Goal: Task Accomplishment & Management: Use online tool/utility

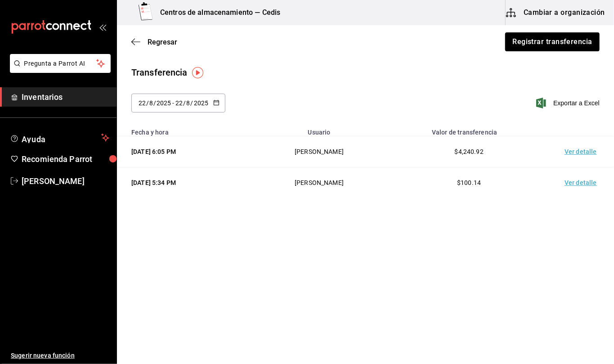
click at [38, 184] on span "[PERSON_NAME]" at bounding box center [66, 181] width 88 height 12
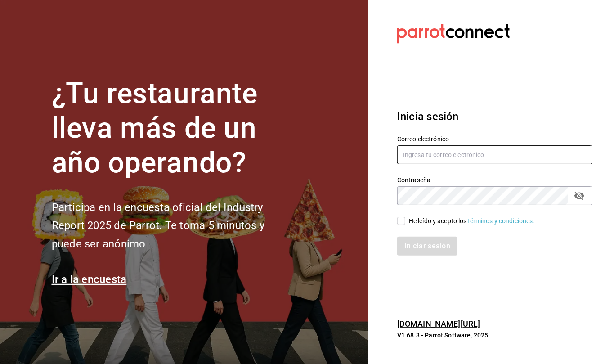
click at [497, 157] on input "text" at bounding box center [494, 154] width 195 height 19
type input "c"
type input "[EMAIL_ADDRESS][DOMAIN_NAME]"
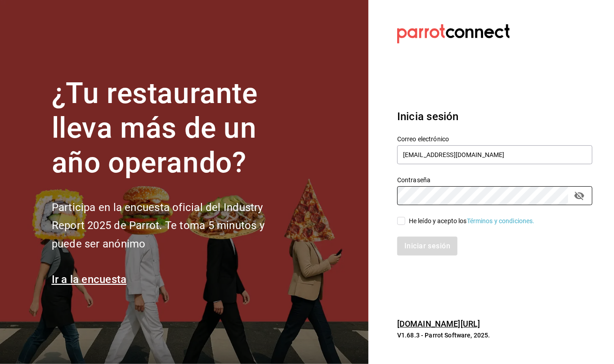
click at [401, 221] on input "He leído y acepto los Términos y condiciones." at bounding box center [401, 221] width 8 height 8
checkbox input "true"
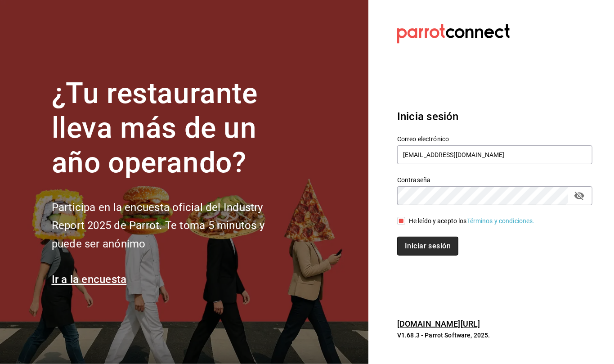
click at [422, 247] on button "Iniciar sesión" at bounding box center [427, 246] width 61 height 19
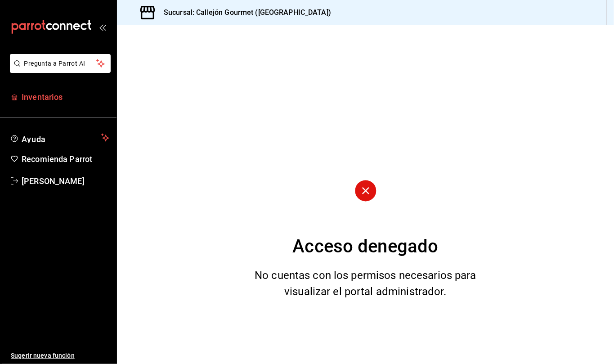
click at [51, 97] on span "Inventarios" at bounding box center [66, 97] width 88 height 12
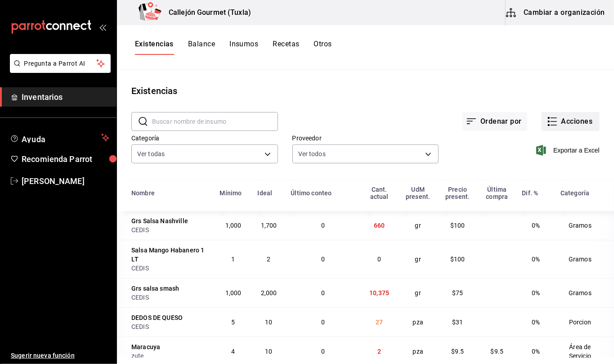
click at [573, 122] on button "Acciones" at bounding box center [571, 121] width 58 height 19
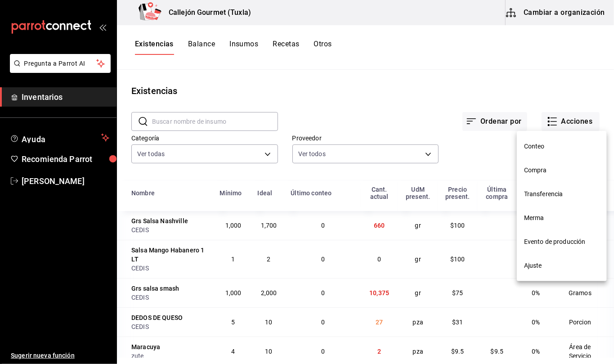
click at [544, 171] on span "Compra" at bounding box center [562, 170] width 76 height 9
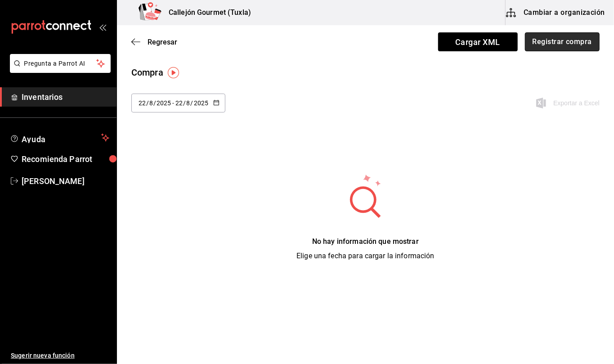
click at [562, 41] on button "Registrar compra" at bounding box center [562, 41] width 75 height 19
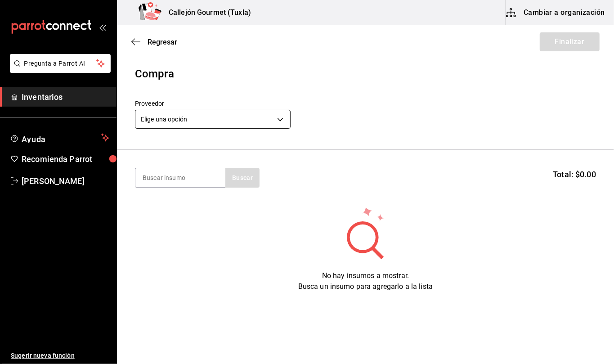
click at [284, 119] on body "Pregunta a Parrot AI Inventarios Ayuda Recomienda Parrot [PERSON_NAME] Sugerir …" at bounding box center [307, 156] width 614 height 313
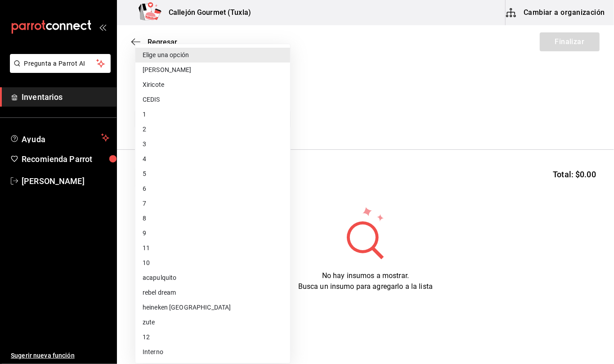
click at [150, 317] on li "zute" at bounding box center [212, 322] width 155 height 15
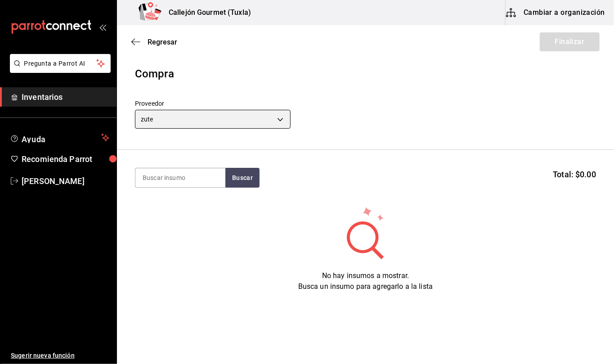
type input "bb9d8bb6-2744-445e-b96d-320bb2bc8aea"
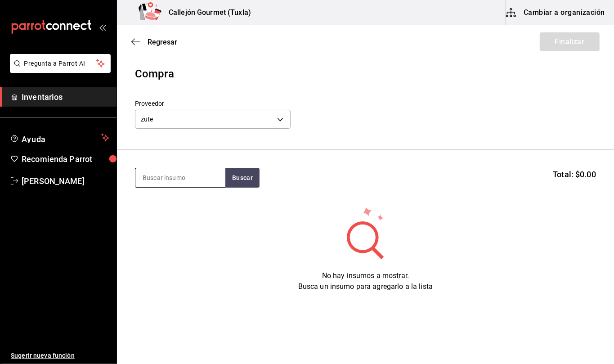
click at [177, 181] on input at bounding box center [180, 177] width 90 height 19
type input "limon"
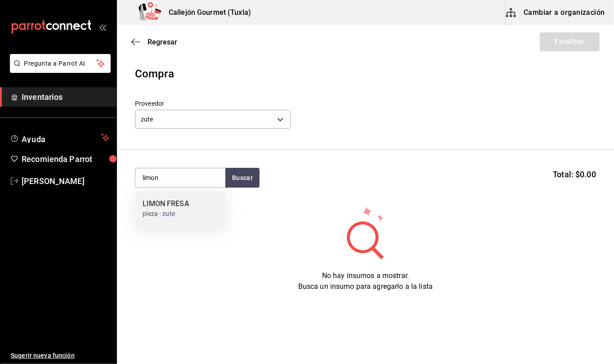
click at [181, 211] on div "pieza - zute" at bounding box center [166, 213] width 46 height 9
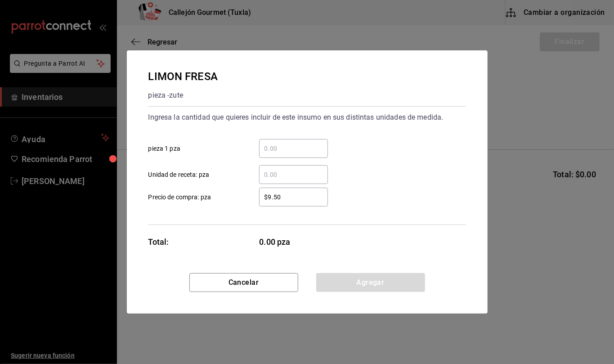
click at [288, 179] on input "​ Unidad de receta: pza" at bounding box center [293, 174] width 69 height 11
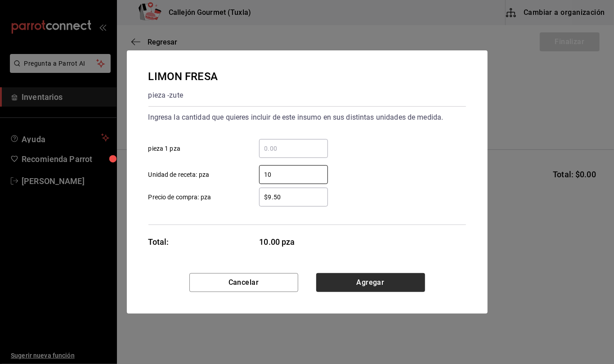
type input "10"
click at [413, 284] on button "Agregar" at bounding box center [370, 282] width 109 height 19
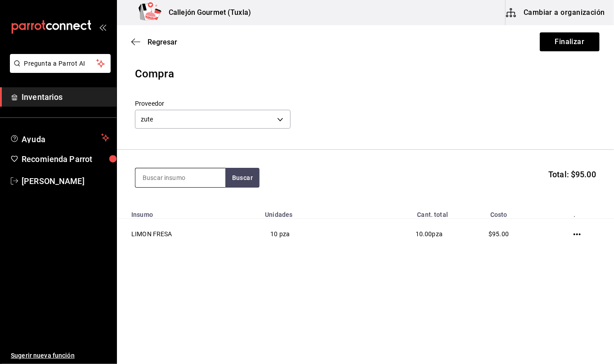
click at [203, 170] on input at bounding box center [180, 177] width 90 height 19
type input "maracuya"
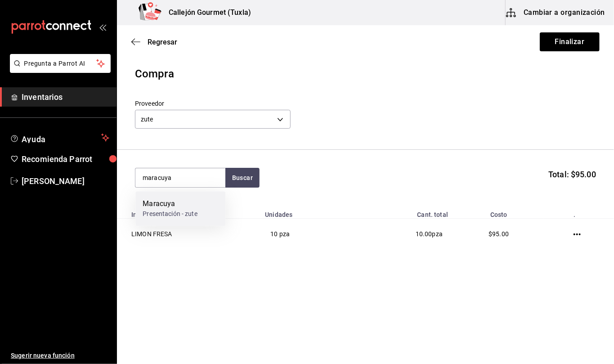
click at [197, 204] on div "Maracuya" at bounding box center [170, 204] width 55 height 11
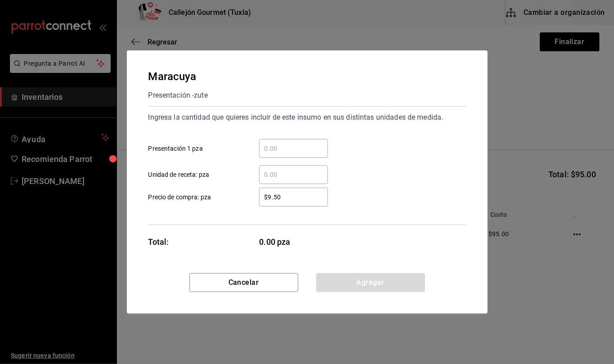
click at [284, 174] on input "​ Unidad de receta: pza" at bounding box center [293, 174] width 69 height 11
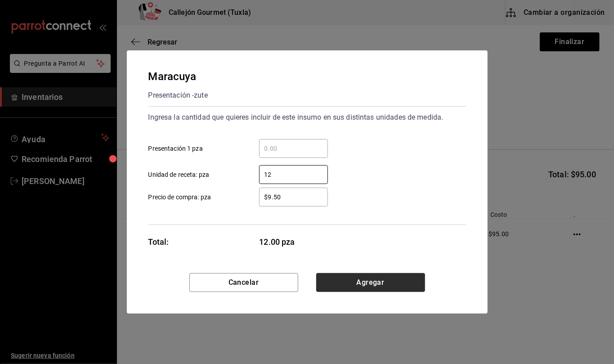
type input "12"
click at [391, 281] on button "Agregar" at bounding box center [370, 282] width 109 height 19
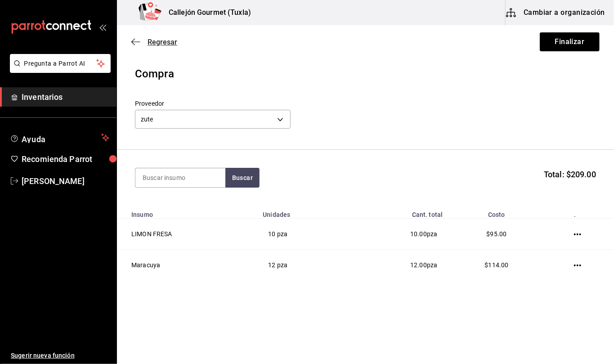
click at [138, 41] on icon "button" at bounding box center [135, 42] width 9 height 8
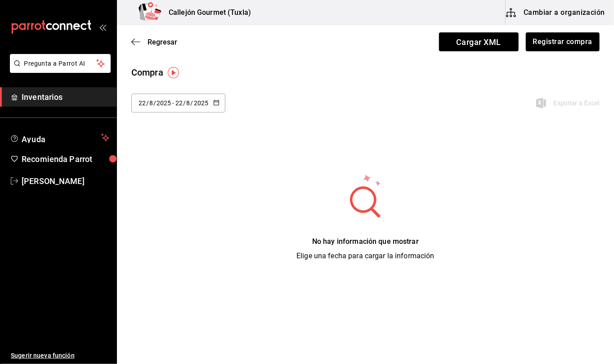
click at [213, 101] on icon "button" at bounding box center [216, 102] width 6 height 6
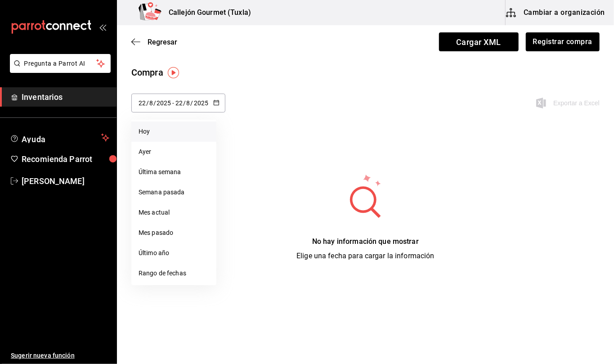
click at [184, 126] on li "Hoy" at bounding box center [173, 132] width 85 height 20
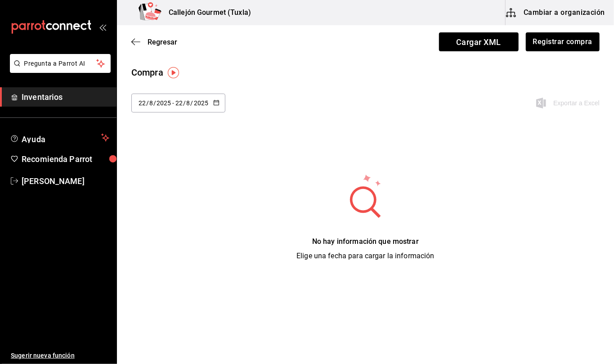
click at [216, 100] on \(Stroke\) "button" at bounding box center [216, 102] width 5 height 5
click at [162, 148] on li "Ayer" at bounding box center [173, 152] width 85 height 20
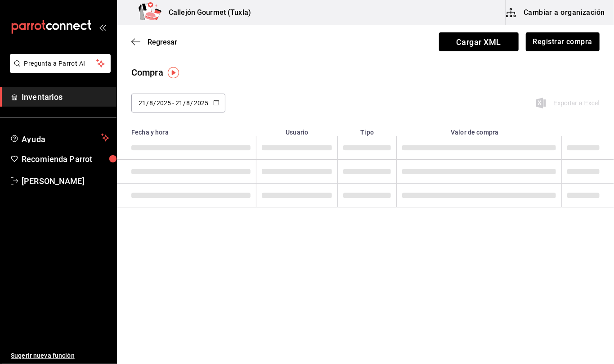
type input "[DATE]"
type input "21"
type input "[DATE]"
type input "21"
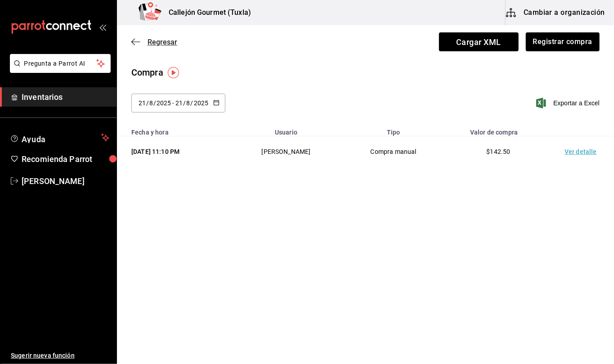
click at [136, 40] on icon "button" at bounding box center [135, 42] width 9 height 8
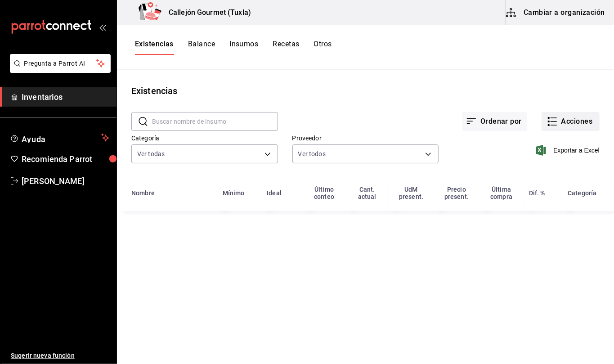
click at [569, 116] on button "Acciones" at bounding box center [571, 121] width 58 height 19
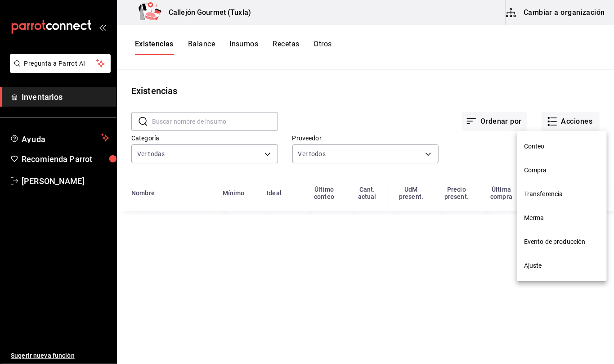
click at [539, 166] on span "Compra" at bounding box center [562, 170] width 76 height 9
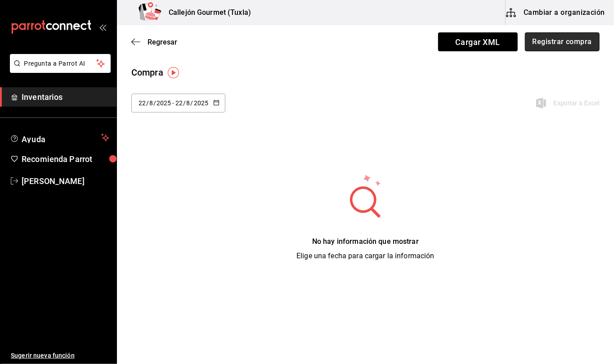
click at [566, 44] on button "Registrar compra" at bounding box center [562, 41] width 75 height 19
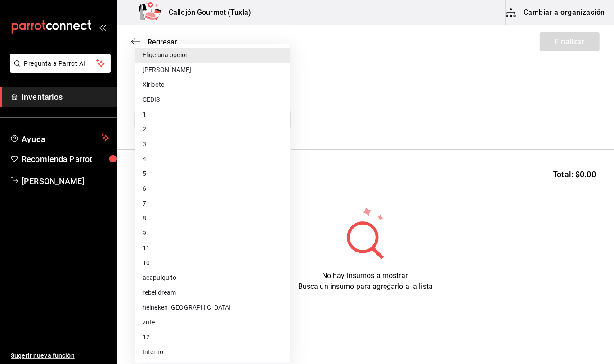
click at [283, 119] on body "Pregunta a Parrot AI Inventarios Ayuda Recomienda Parrot [PERSON_NAME] Sugerir …" at bounding box center [307, 156] width 614 height 313
click at [190, 320] on li "zute" at bounding box center [212, 322] width 155 height 15
type input "bb9d8bb6-2744-445e-b96d-320bb2bc8aea"
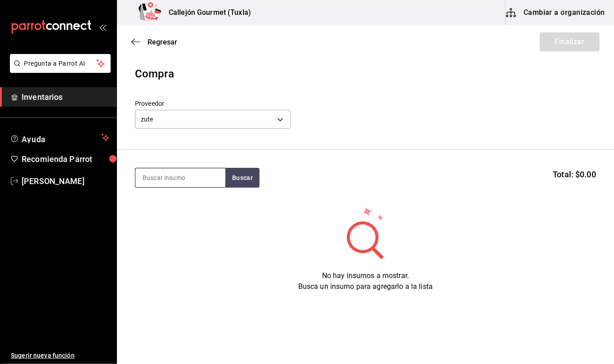
click at [203, 178] on input at bounding box center [180, 177] width 90 height 19
type input "limon"
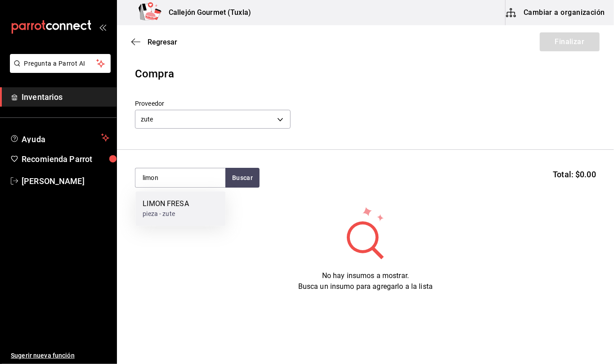
click at [194, 203] on div "LIMON FRESA pieza - zute" at bounding box center [180, 208] width 90 height 35
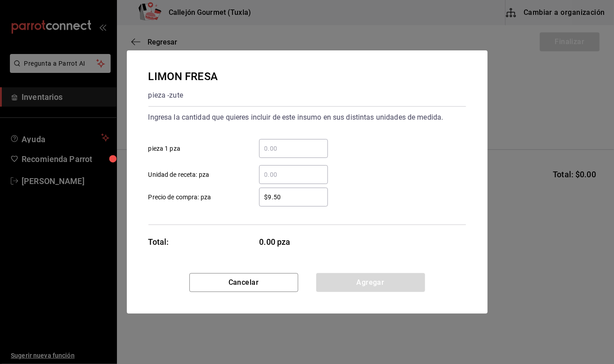
click at [293, 175] on input "​ Unidad de receta: pza" at bounding box center [293, 174] width 69 height 11
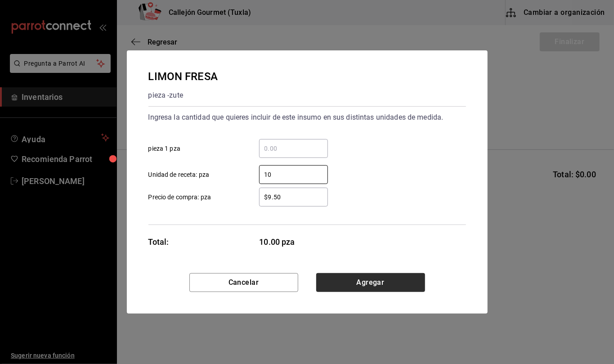
type input "10"
click at [408, 283] on button "Agregar" at bounding box center [370, 282] width 109 height 19
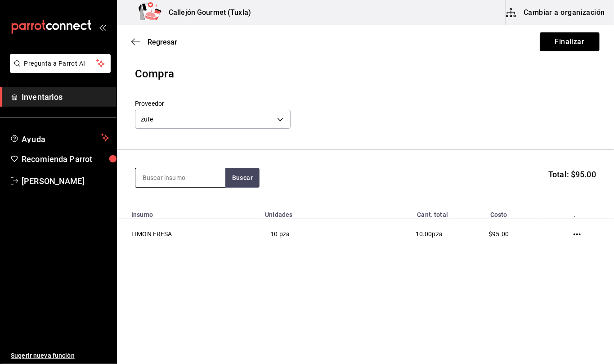
click at [211, 177] on input at bounding box center [180, 177] width 90 height 19
type input "maracuya"
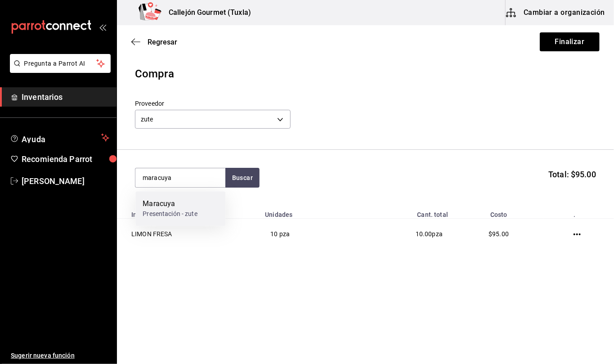
click at [190, 203] on div "Maracuya" at bounding box center [170, 204] width 55 height 11
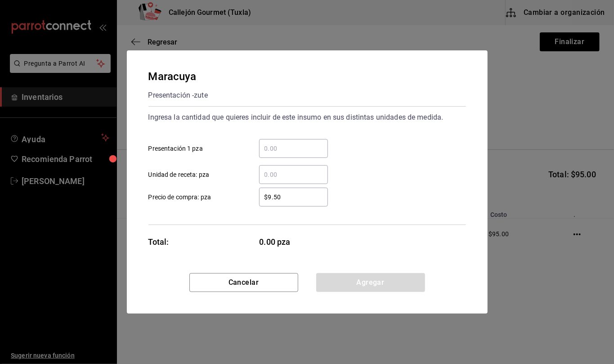
click at [285, 174] on input "​ Unidad de receta: pza" at bounding box center [293, 174] width 69 height 11
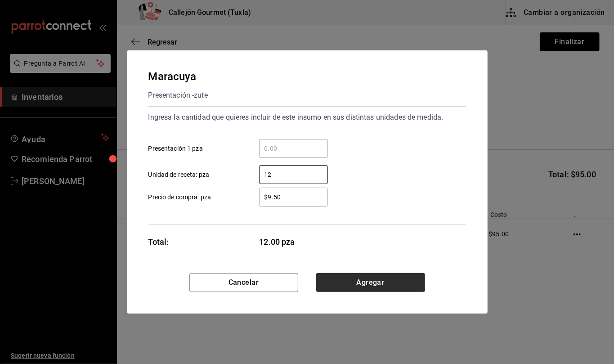
type input "12"
click at [389, 286] on button "Agregar" at bounding box center [370, 282] width 109 height 19
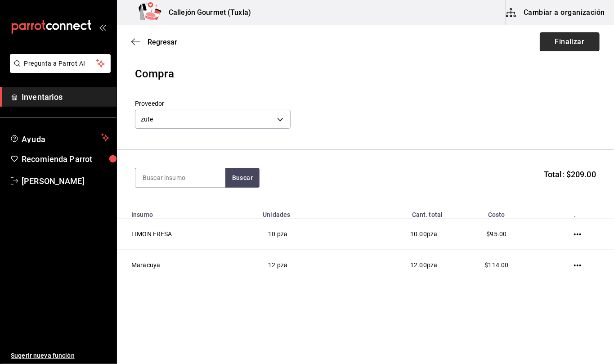
click at [564, 42] on button "Finalizar" at bounding box center [570, 41] width 60 height 19
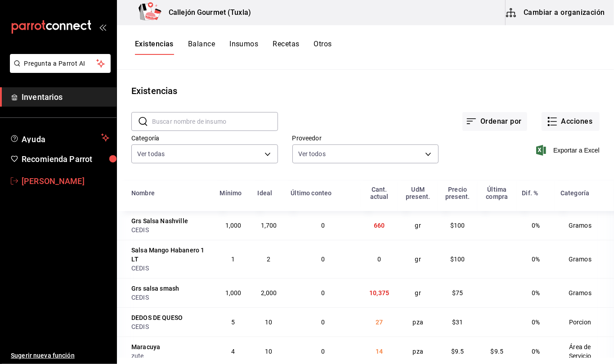
click at [53, 181] on span "[PERSON_NAME]" at bounding box center [66, 181] width 88 height 12
